Goal: Task Accomplishment & Management: Manage account settings

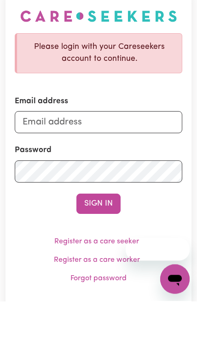
scroll to position [59, 0]
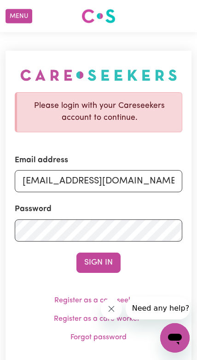
type input "karan.stha@icloud.com"
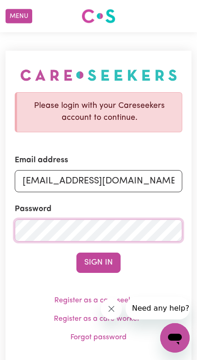
click at [99, 262] on button "Sign In" at bounding box center [99, 263] width 44 height 20
